Goal: Book appointment/travel/reservation

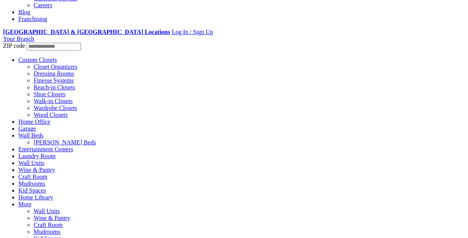
scroll to position [191, 0]
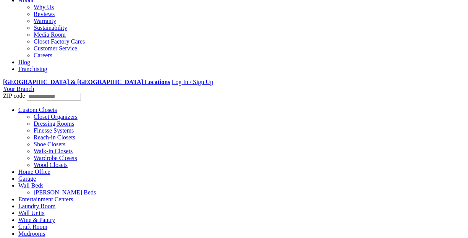
drag, startPoint x: 232, startPoint y: 123, endPoint x: 229, endPoint y: 132, distance: 9.2
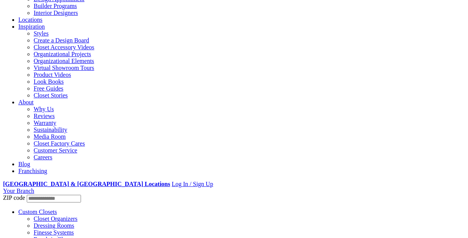
scroll to position [153, 0]
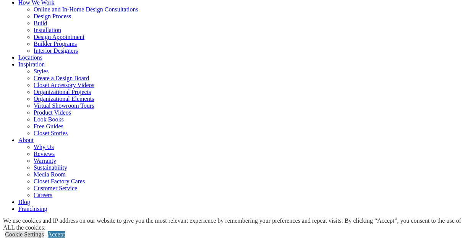
scroll to position [0, 0]
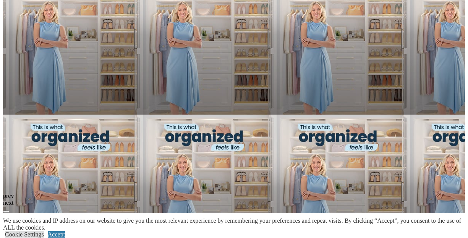
scroll to position [1071, 0]
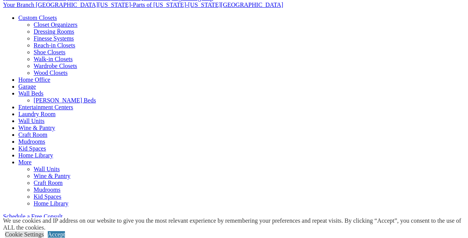
scroll to position [382, 0]
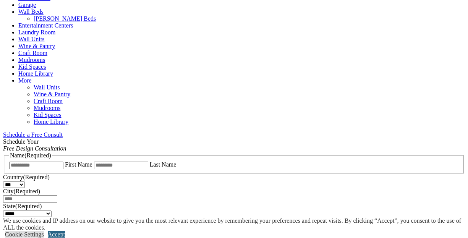
click at [65, 231] on link "Accept" at bounding box center [56, 234] width 17 height 6
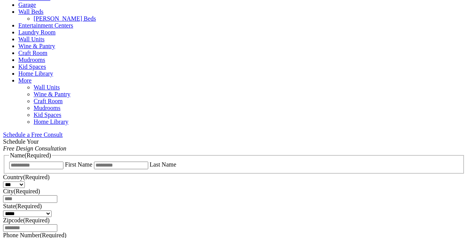
click at [63, 132] on span "Schedule a Free Consult (opens a dropdown menu)" at bounding box center [63, 135] width 0 height 6
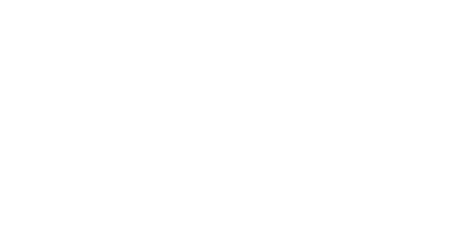
scroll to position [994, 0]
